Goal: Information Seeking & Learning: Understand process/instructions

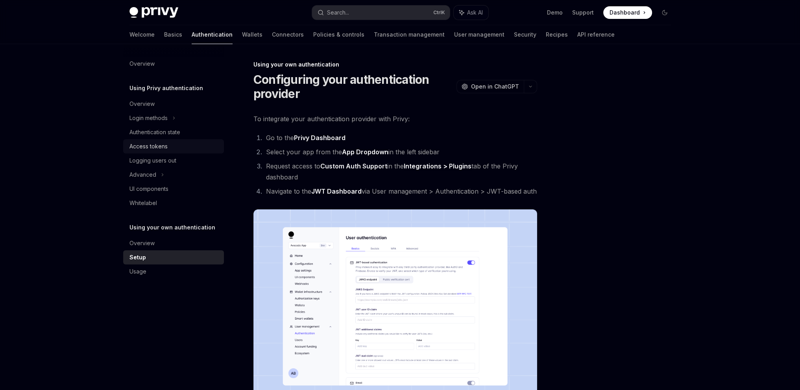
click at [155, 144] on div "Access tokens" at bounding box center [148, 146] width 38 height 9
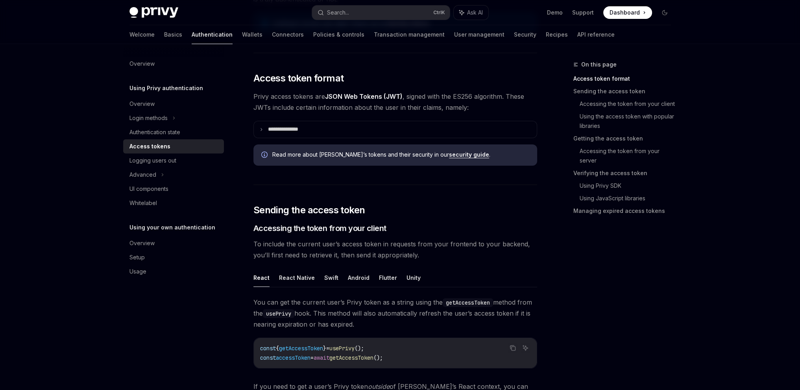
scroll to position [354, 0]
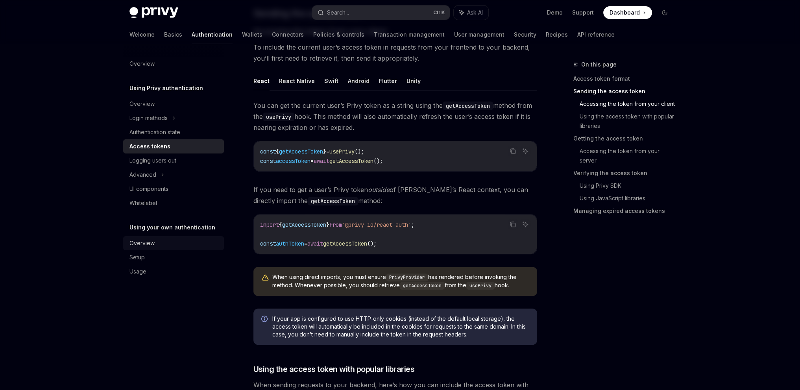
click at [178, 246] on div "Overview" at bounding box center [174, 243] width 90 height 9
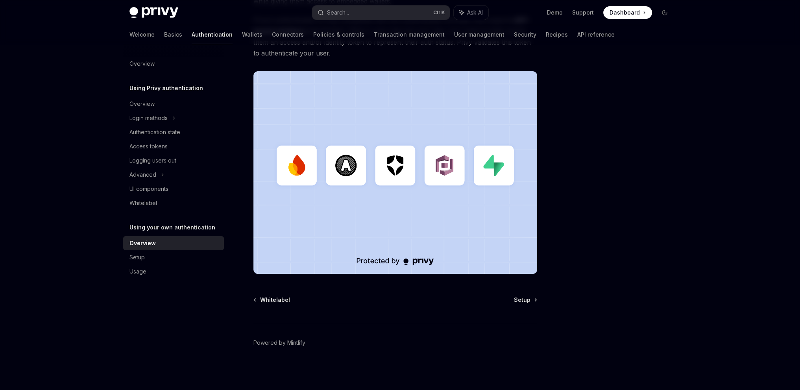
scroll to position [170, 0]
click at [157, 258] on div "Setup" at bounding box center [174, 257] width 90 height 9
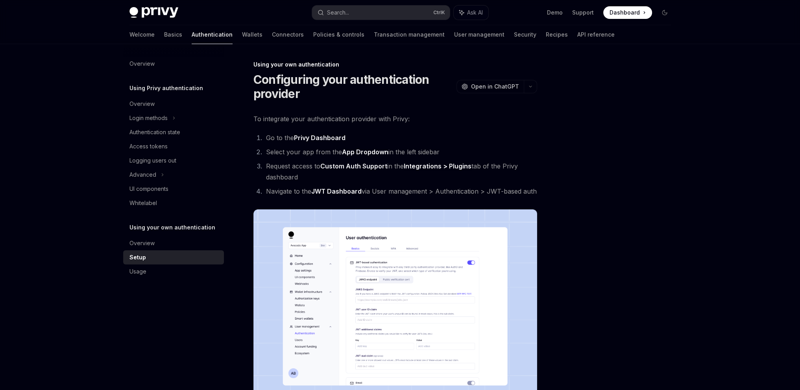
type textarea "*"
